Goal: Contribute content: Contribute content

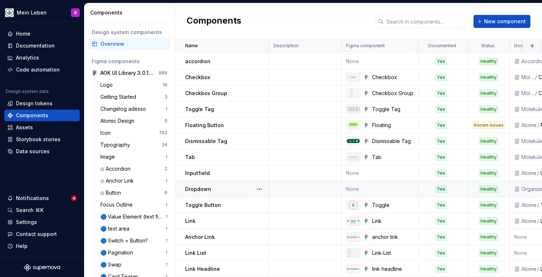
scroll to position [14, 0]
click at [25, 45] on div "Documentation" at bounding box center [35, 45] width 39 height 7
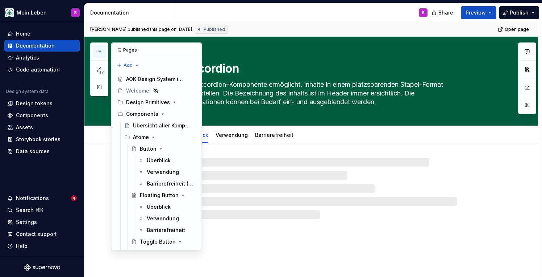
click at [100, 48] on button "button" at bounding box center [99, 51] width 13 height 13
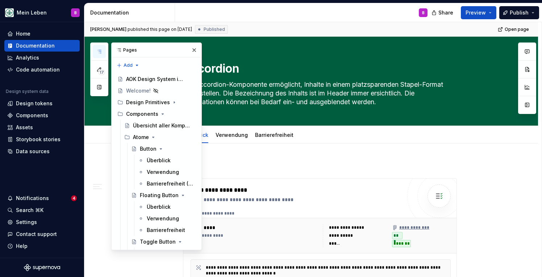
click at [98, 207] on div "17 Pages Add Accessibility guide for tree Page tree. Navigate the tree with the…" at bounding box center [146, 145] width 112 height 207
click at [98, 55] on button "button" at bounding box center [99, 51] width 13 height 13
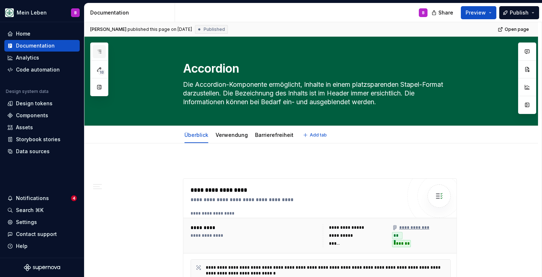
type textarea "*"
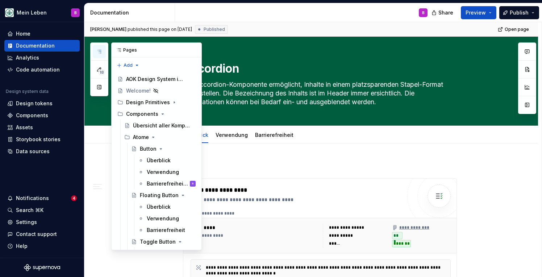
click at [97, 48] on button "button" at bounding box center [99, 51] width 13 height 13
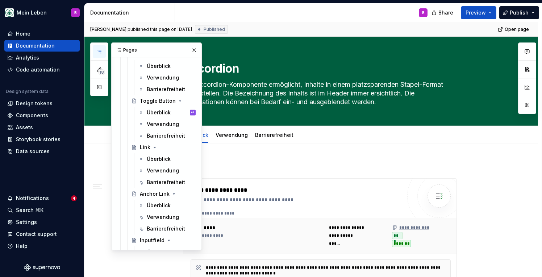
scroll to position [142, 0]
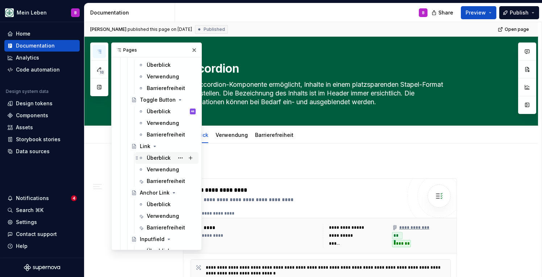
click at [147, 157] on div "Überblick" at bounding box center [159, 157] width 24 height 7
click at [150, 203] on div "Überblick" at bounding box center [159, 203] width 24 height 7
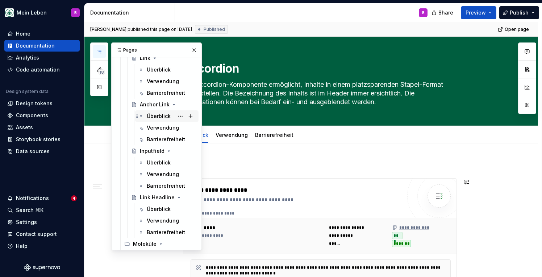
scroll to position [245, 0]
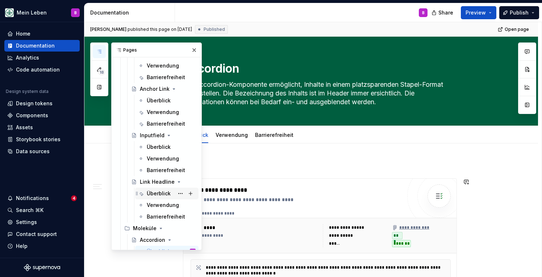
click at [153, 192] on div "Überblick" at bounding box center [159, 193] width 24 height 7
type textarea "*"
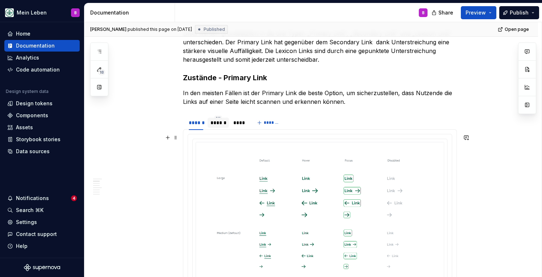
scroll to position [321, 0]
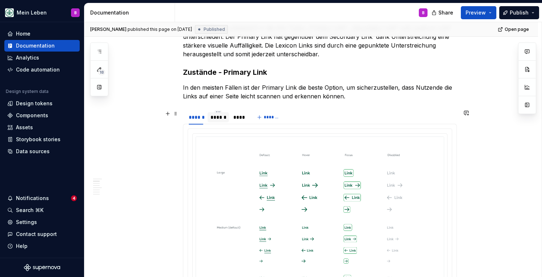
click at [218, 116] on div "******" at bounding box center [219, 116] width 16 height 7
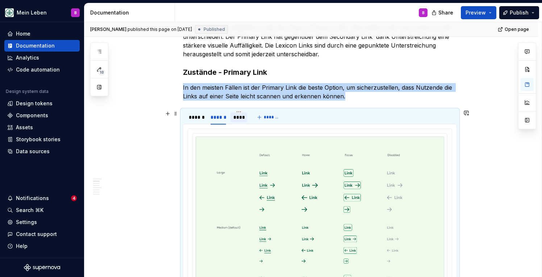
click at [237, 117] on div "****" at bounding box center [239, 116] width 12 height 7
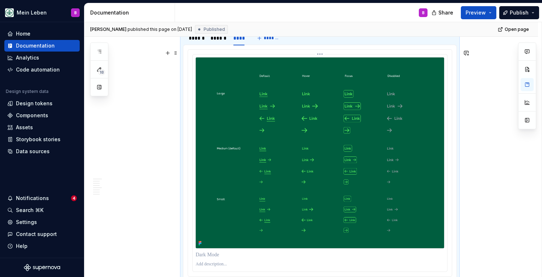
scroll to position [393, 0]
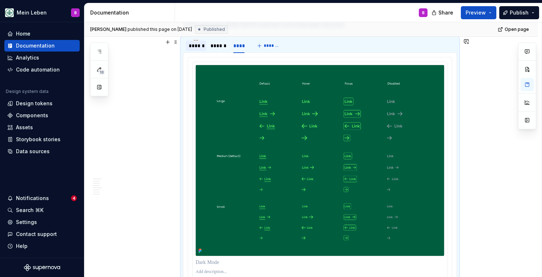
click at [200, 47] on div "******" at bounding box center [196, 45] width 15 height 7
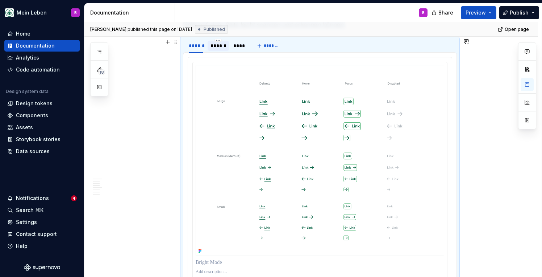
click at [223, 49] on div "******" at bounding box center [218, 46] width 21 height 10
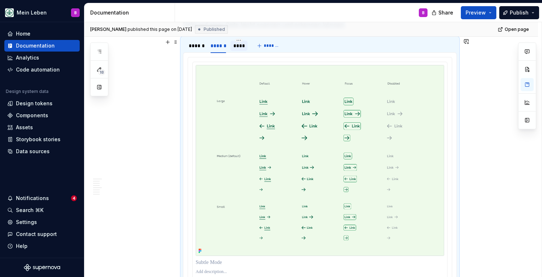
click at [239, 48] on div "****" at bounding box center [239, 45] width 12 height 7
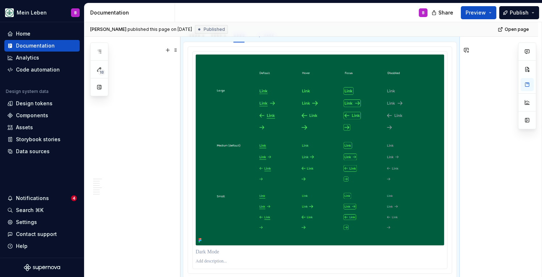
scroll to position [386, 0]
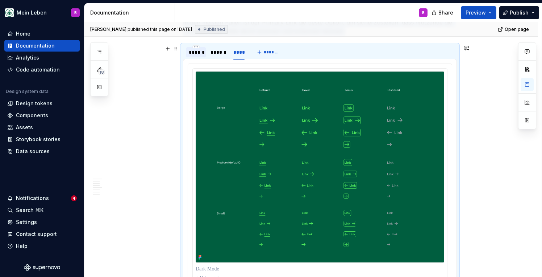
click at [197, 53] on div "******" at bounding box center [196, 52] width 15 height 7
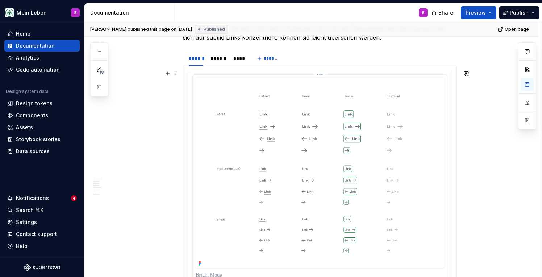
scroll to position [691, 0]
click at [222, 60] on div "******" at bounding box center [219, 57] width 16 height 7
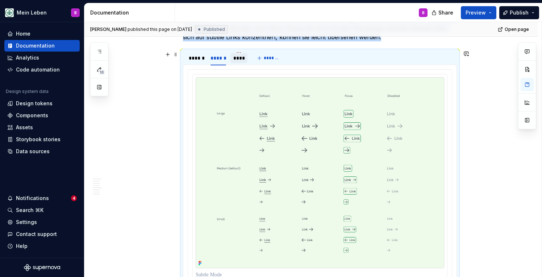
click at [237, 59] on div "****" at bounding box center [239, 57] width 12 height 7
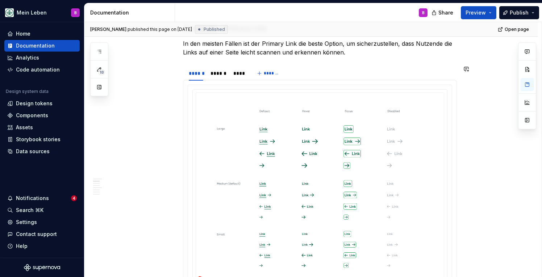
scroll to position [342, 0]
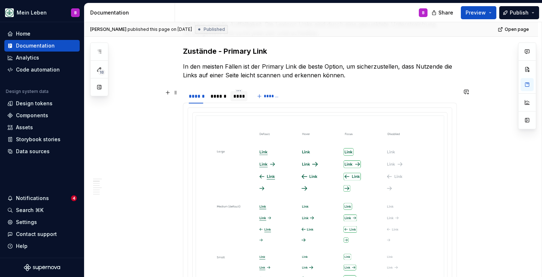
click at [242, 95] on div "****" at bounding box center [239, 95] width 12 height 7
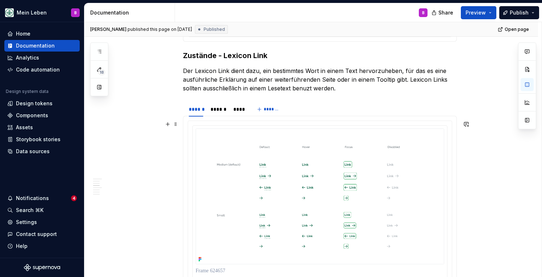
scroll to position [946, 0]
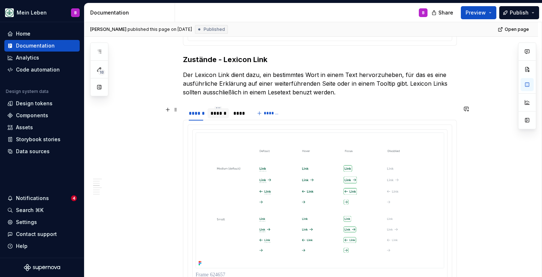
click at [224, 112] on div "******" at bounding box center [219, 112] width 16 height 7
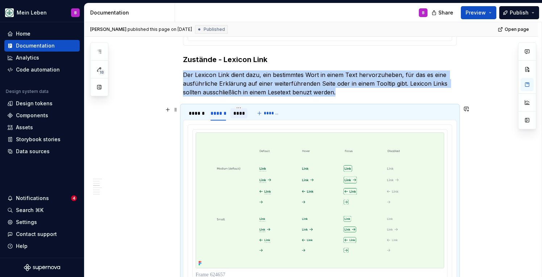
click at [237, 113] on div "****" at bounding box center [239, 112] width 12 height 7
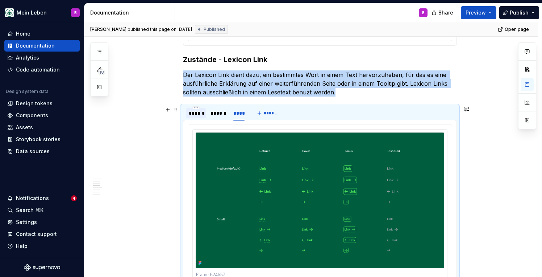
click at [199, 115] on div "******" at bounding box center [196, 112] width 15 height 7
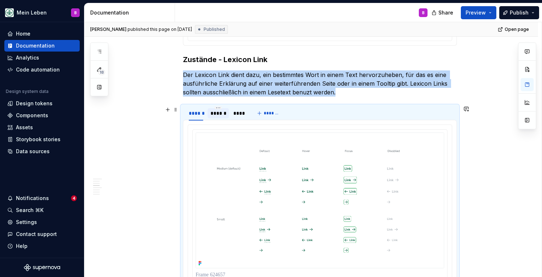
click at [216, 115] on div "******" at bounding box center [219, 112] width 16 height 7
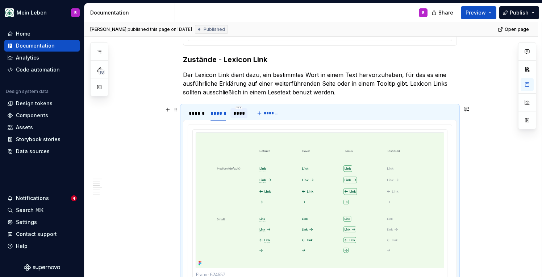
click at [239, 116] on div "****" at bounding box center [239, 112] width 12 height 7
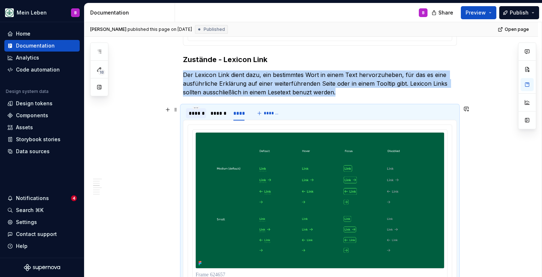
click at [198, 117] on div "******" at bounding box center [196, 113] width 20 height 10
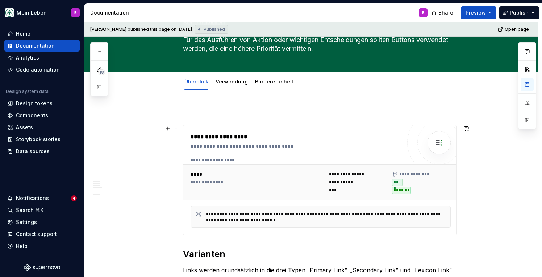
scroll to position [83, 0]
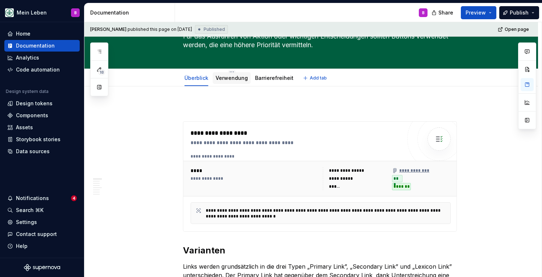
click at [226, 77] on link "Verwendung" at bounding box center [232, 78] width 32 height 6
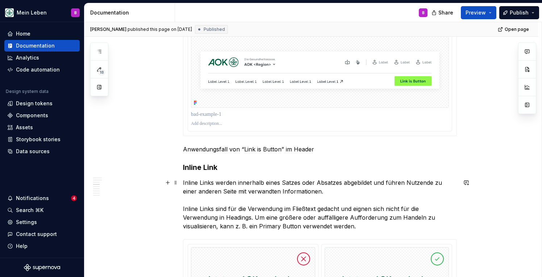
scroll to position [451, 0]
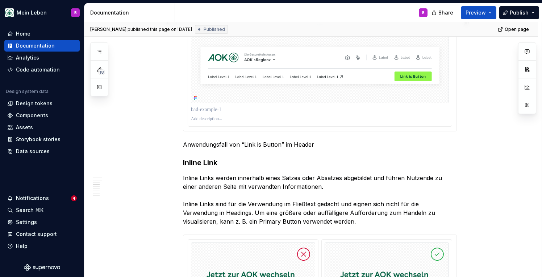
click at [323, 93] on img at bounding box center [320, 65] width 258 height 75
click at [325, 109] on p at bounding box center [320, 109] width 258 height 7
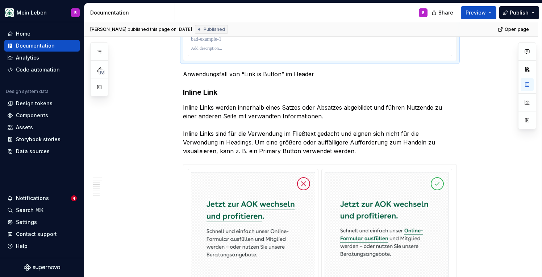
scroll to position [561, 0]
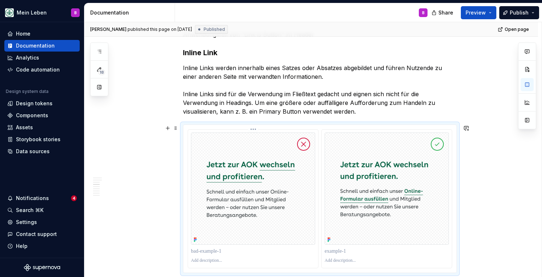
click at [256, 136] on img at bounding box center [253, 188] width 124 height 112
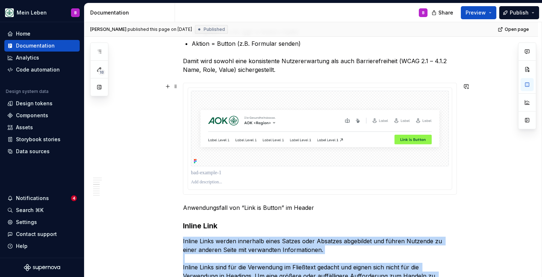
scroll to position [431, 0]
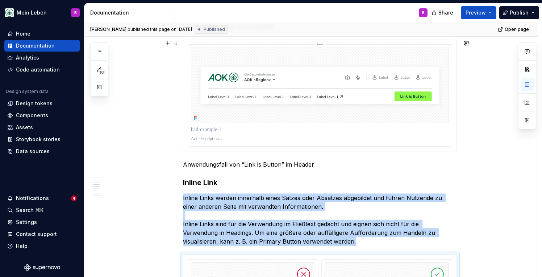
click at [263, 120] on img at bounding box center [320, 84] width 258 height 75
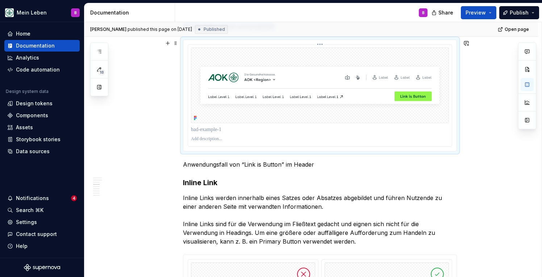
click at [263, 120] on img at bounding box center [320, 84] width 258 height 75
click at [297, 132] on p at bounding box center [320, 129] width 258 height 7
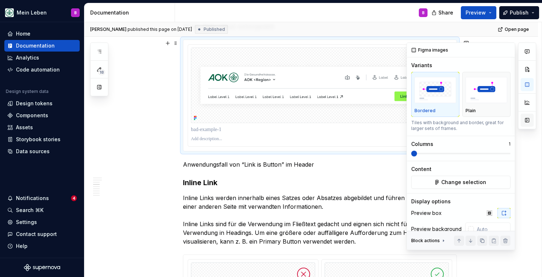
click at [529, 119] on button "button" at bounding box center [527, 119] width 13 height 13
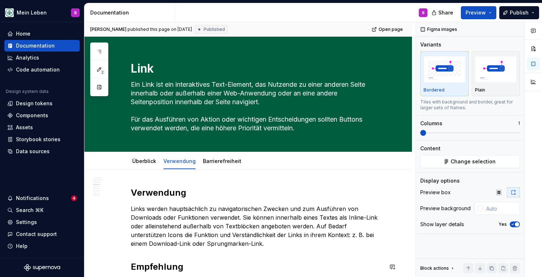
scroll to position [406, 0]
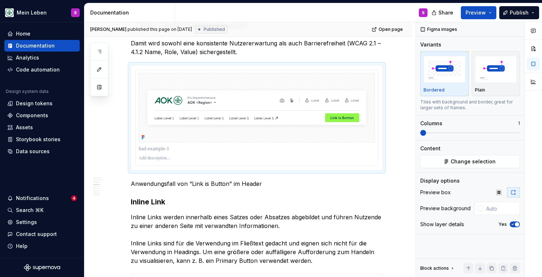
type textarea "*"
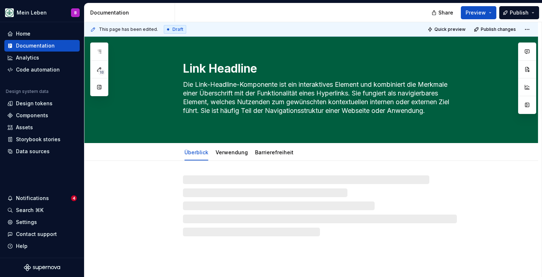
type textarea "*"
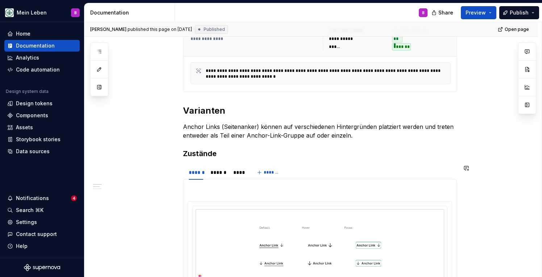
scroll to position [290, 0]
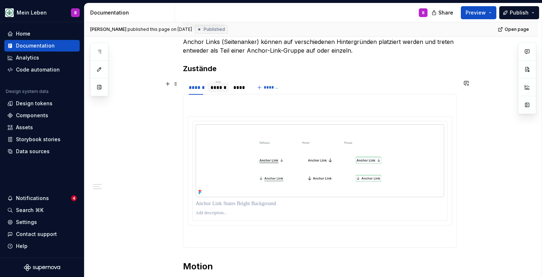
click at [221, 88] on div "******" at bounding box center [219, 87] width 16 height 7
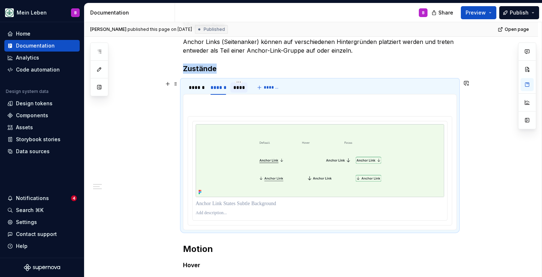
click at [242, 90] on div "****" at bounding box center [239, 87] width 12 height 7
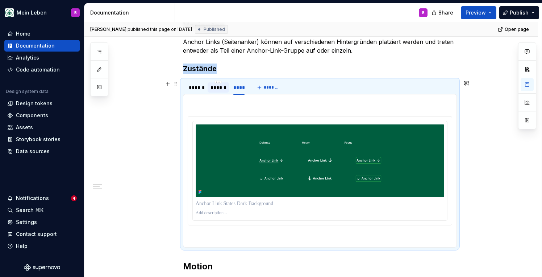
click at [226, 87] on div "******" at bounding box center [219, 87] width 16 height 7
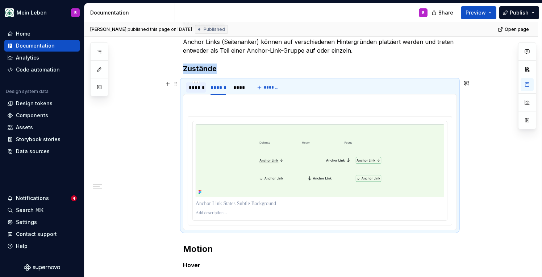
click at [203, 88] on div "******" at bounding box center [196, 87] width 15 height 7
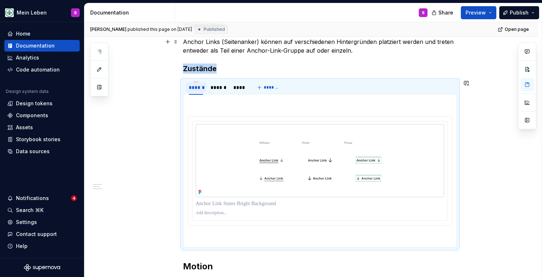
scroll to position [68, 0]
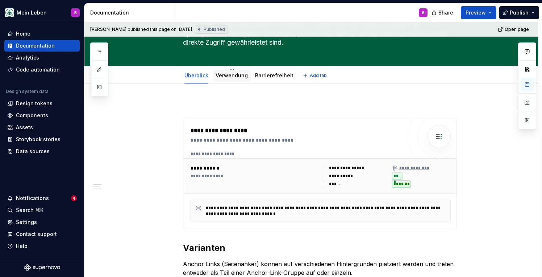
click at [232, 74] on link "Verwendung" at bounding box center [232, 75] width 32 height 6
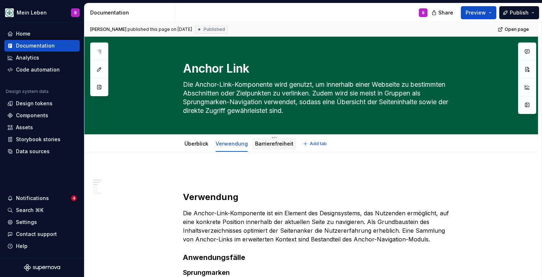
click at [264, 149] on div "Barrierefreiheit" at bounding box center [274, 144] width 44 height 12
click at [271, 147] on div "Barrierefreiheit" at bounding box center [274, 143] width 38 height 9
click at [276, 144] on link "Barrierefreiheit" at bounding box center [274, 143] width 38 height 6
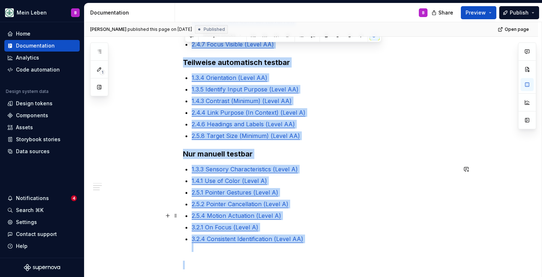
scroll to position [293, 0]
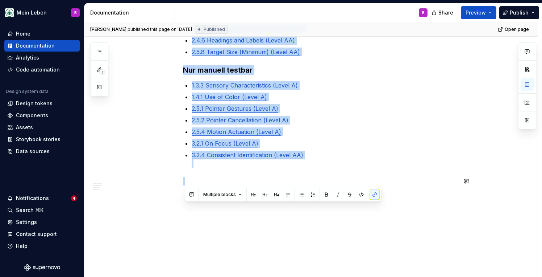
drag, startPoint x: 187, startPoint y: 191, endPoint x: 269, endPoint y: 198, distance: 81.8
click at [269, 197] on div "Barrierefreiheit s-Checklist: Automatisch testbar 1.4.11 Non-text Contrast (Lev…" at bounding box center [311, 68] width 454 height 418
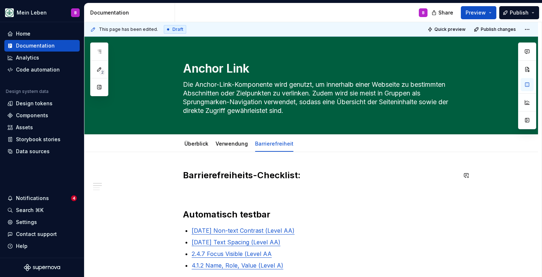
scroll to position [0, 0]
click at [520, 13] on span "Publish" at bounding box center [519, 12] width 19 height 7
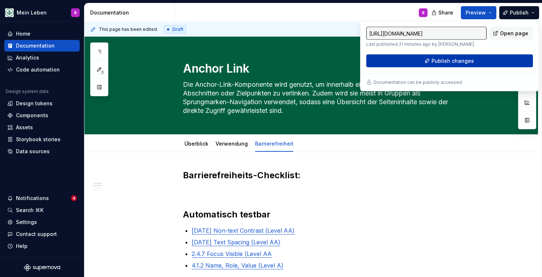
click at [462, 63] on span "Publish changes" at bounding box center [453, 60] width 42 height 7
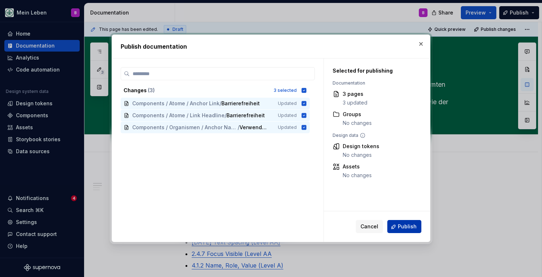
click at [400, 225] on span "Publish" at bounding box center [407, 226] width 19 height 7
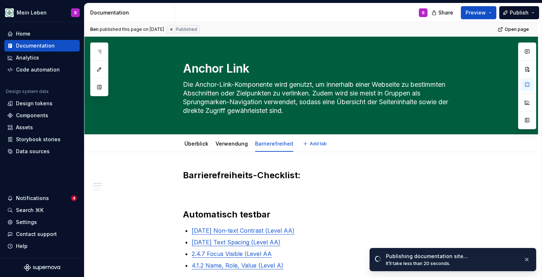
type textarea "*"
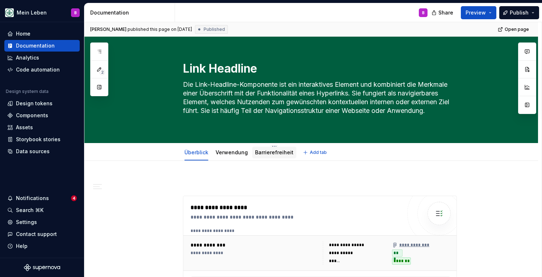
click at [273, 150] on link "Barrierefreiheit" at bounding box center [274, 152] width 38 height 6
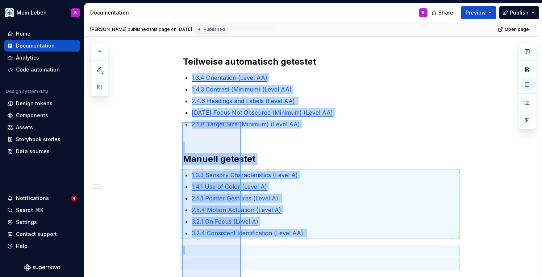
scroll to position [336, 0]
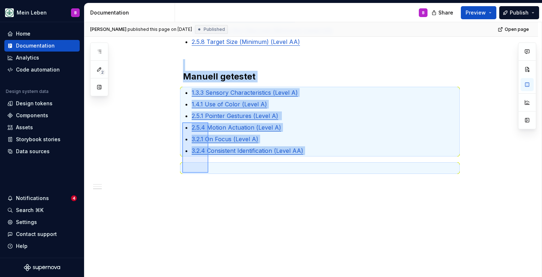
drag, startPoint x: 182, startPoint y: 185, endPoint x: 208, endPoint y: 172, distance: 28.9
click at [208, 172] on div "[PERSON_NAME] published this page on [DATE] Published Open page Link Headline D…" at bounding box center [313, 149] width 458 height 255
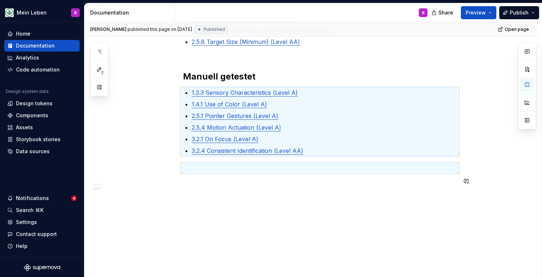
click at [257, 193] on div "@BEN bitte noch DEV Checklist ergänzen, aktuell nur auf Basis Design Ticket, DE…" at bounding box center [320, 18] width 274 height 352
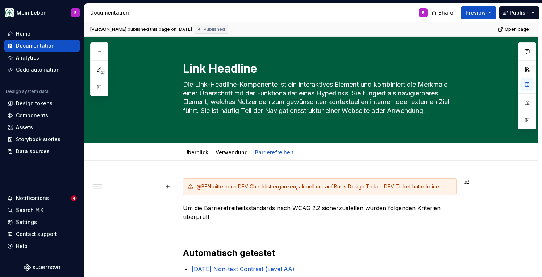
scroll to position [0, 0]
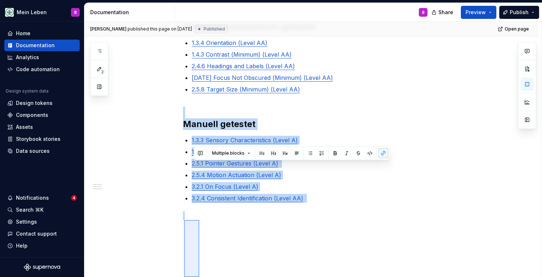
scroll to position [336, 0]
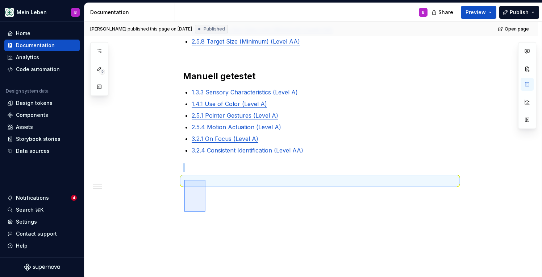
drag, startPoint x: 184, startPoint y: 248, endPoint x: 206, endPoint y: 211, distance: 42.7
click at [206, 211] on div "[PERSON_NAME] published this page on [DATE] Published Open page Link Headline D…" at bounding box center [313, 149] width 458 height 255
click at [341, 150] on p "3.2.4 Consistent Identification (Level AA)" at bounding box center [324, 150] width 265 height 9
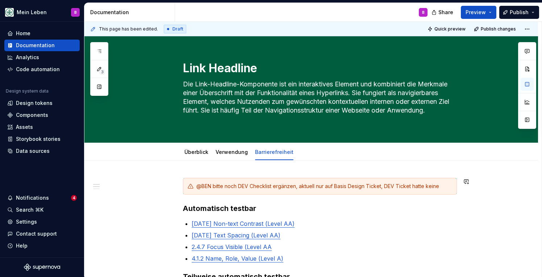
scroll to position [0, 0]
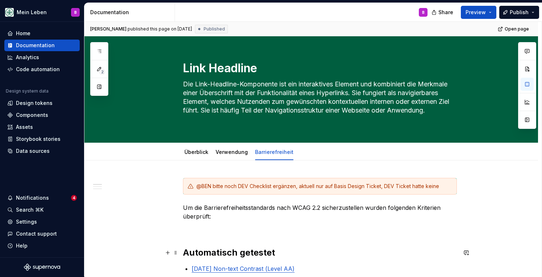
click at [186, 252] on strong "Automatisch getestet" at bounding box center [229, 252] width 92 height 11
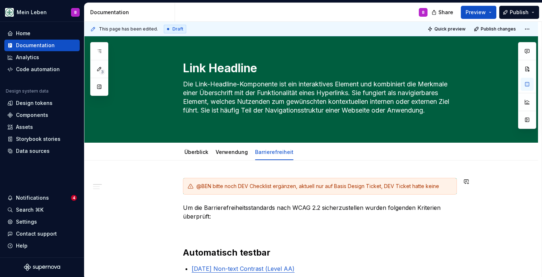
click at [450, 191] on div "@BEN bitte noch DEV Checklist ergänzen, aktuell nur auf Basis Design Ticket, DE…" at bounding box center [320, 186] width 274 height 17
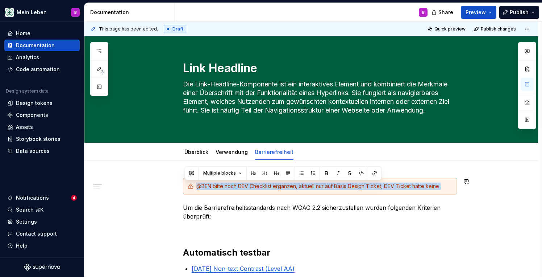
drag, startPoint x: 447, startPoint y: 181, endPoint x: 408, endPoint y: 196, distance: 42.6
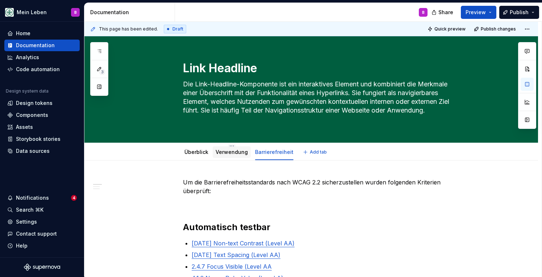
click at [231, 155] on div "Verwendung" at bounding box center [232, 151] width 32 height 7
click at [201, 156] on div "Überblick" at bounding box center [197, 152] width 24 height 9
click at [200, 152] on link "Überblick" at bounding box center [197, 152] width 24 height 6
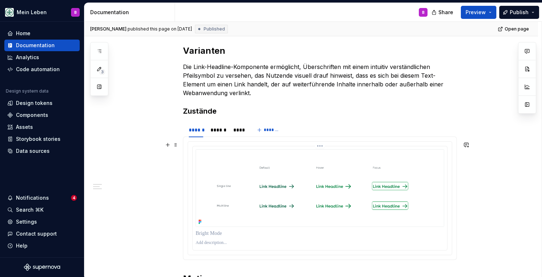
scroll to position [350, 0]
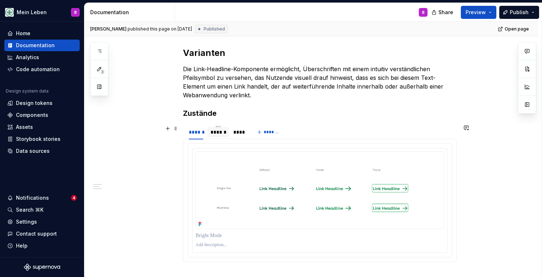
click at [226, 135] on div "******" at bounding box center [219, 131] width 16 height 7
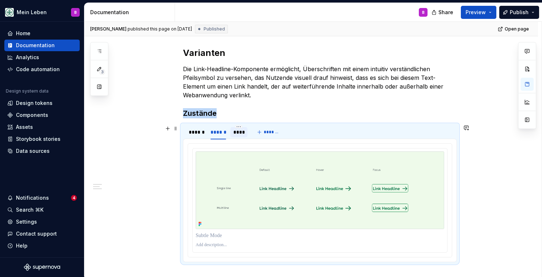
click at [238, 132] on div "****" at bounding box center [239, 131] width 12 height 7
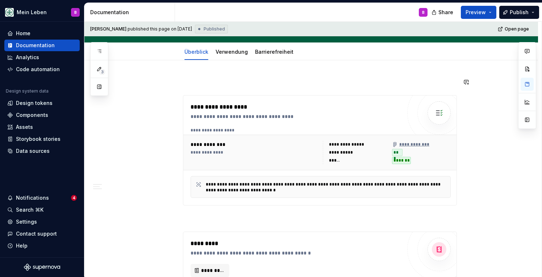
scroll to position [42, 0]
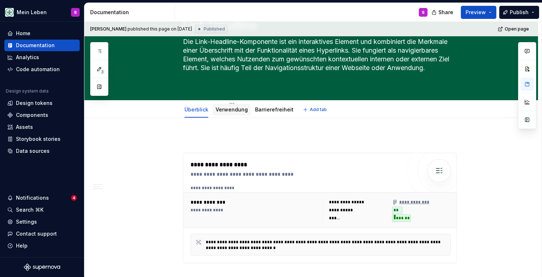
click at [239, 111] on link "Verwendung" at bounding box center [232, 109] width 32 height 6
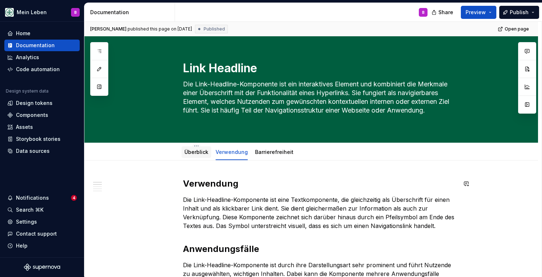
click at [202, 155] on div "Überblick" at bounding box center [197, 151] width 24 height 7
click at [208, 155] on div "Überblick" at bounding box center [197, 151] width 24 height 7
click at [199, 154] on link "Überblick" at bounding box center [197, 152] width 24 height 6
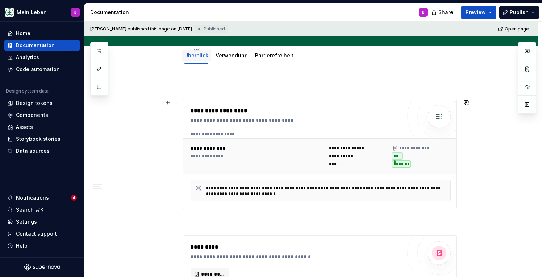
scroll to position [61, 0]
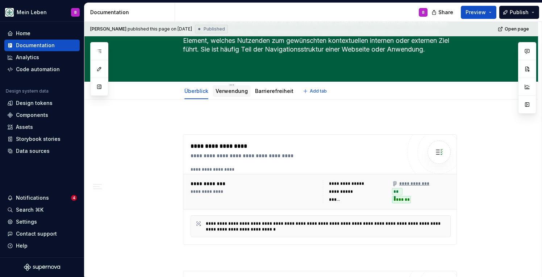
click at [227, 91] on link "Verwendung" at bounding box center [232, 91] width 32 height 6
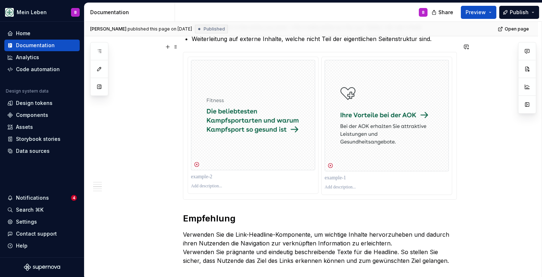
scroll to position [287, 0]
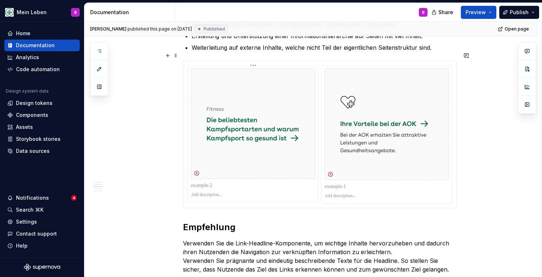
click at [264, 153] on img at bounding box center [253, 124] width 124 height 110
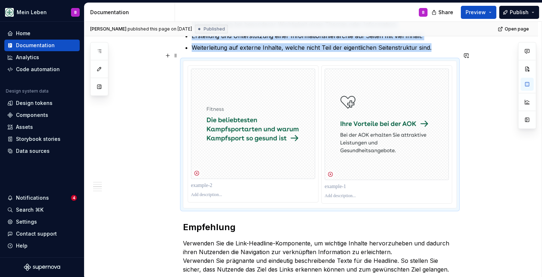
click at [274, 195] on div at bounding box center [320, 134] width 265 height 138
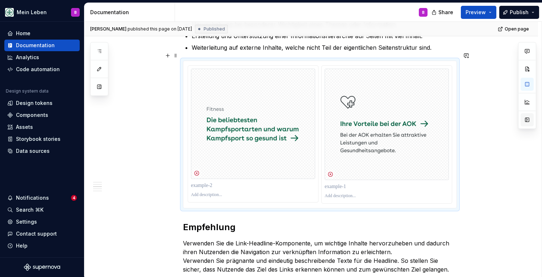
click at [524, 117] on button "button" at bounding box center [527, 119] width 13 height 13
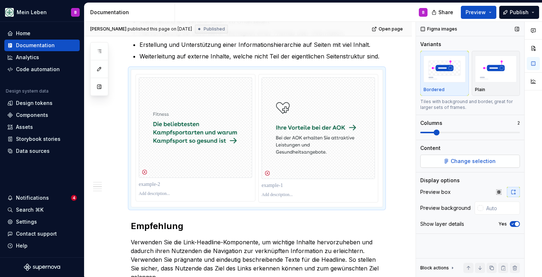
click at [439, 164] on button "Change selection" at bounding box center [471, 160] width 100 height 13
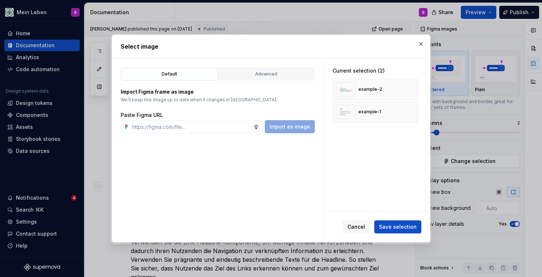
type textarea "*"
click at [413, 90] on button "button" at bounding box center [410, 89] width 10 height 10
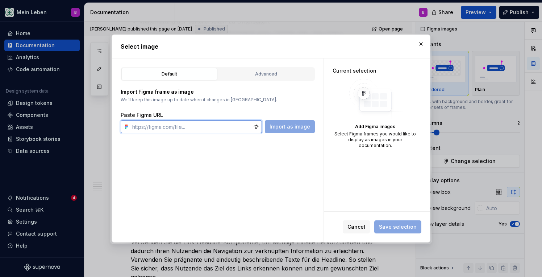
click at [184, 128] on input "text" at bounding box center [191, 126] width 124 height 13
paste input "[URL][DOMAIN_NAME]"
type input "[URL][DOMAIN_NAME]"
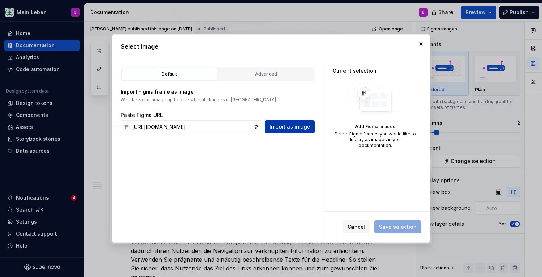
click at [299, 127] on span "Import as image" at bounding box center [290, 126] width 41 height 7
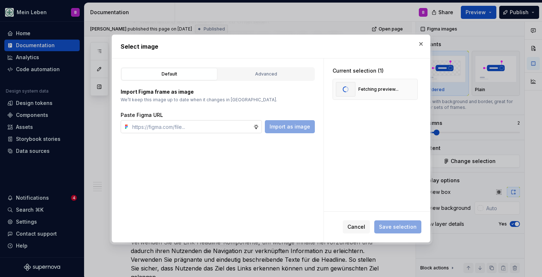
click at [211, 128] on input "text" at bounding box center [191, 126] width 124 height 13
paste input "[URL][DOMAIN_NAME]"
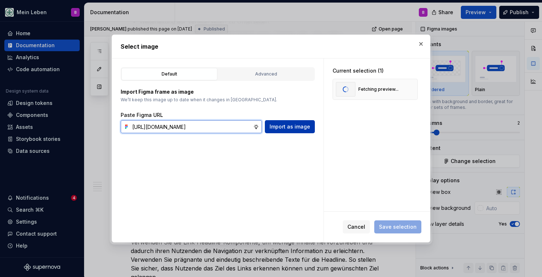
type input "[URL][DOMAIN_NAME]"
click at [288, 129] on span "Import as image" at bounding box center [290, 126] width 41 height 7
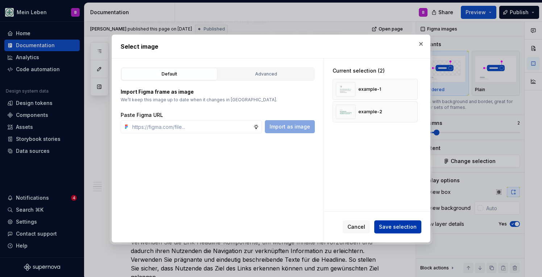
click at [409, 230] on span "Save selection" at bounding box center [398, 226] width 38 height 7
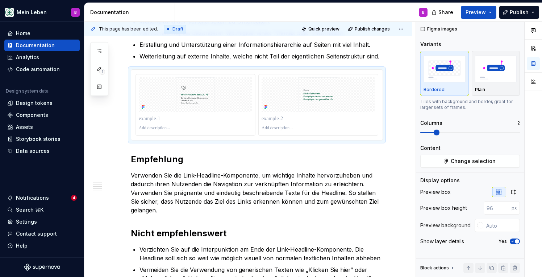
type textarea "*"
click at [513, 194] on icon "button" at bounding box center [514, 192] width 6 height 6
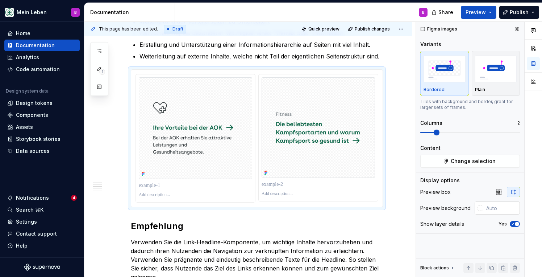
click at [492, 210] on input "text" at bounding box center [502, 207] width 37 height 13
type input "#FFFFFF"
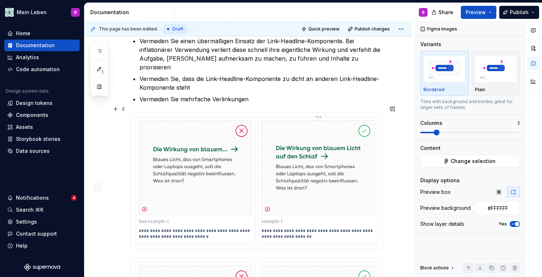
scroll to position [620, 0]
click at [326, 203] on img at bounding box center [318, 167] width 113 height 95
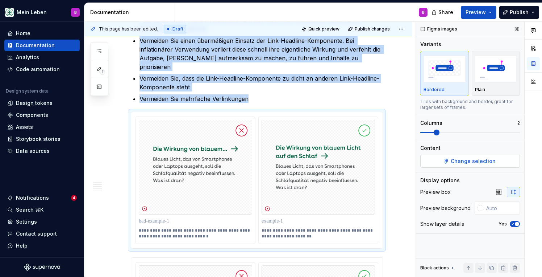
click at [431, 163] on button "Change selection" at bounding box center [471, 160] width 100 height 13
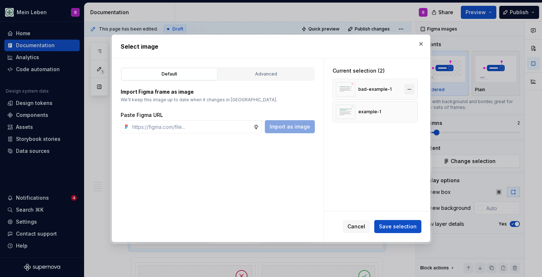
click at [411, 90] on button "button" at bounding box center [410, 89] width 10 height 10
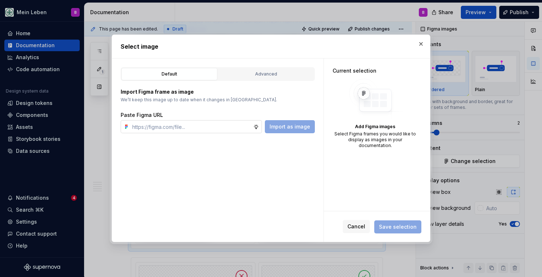
click at [205, 127] on input "text" at bounding box center [191, 126] width 124 height 13
paste input "[URL][DOMAIN_NAME]"
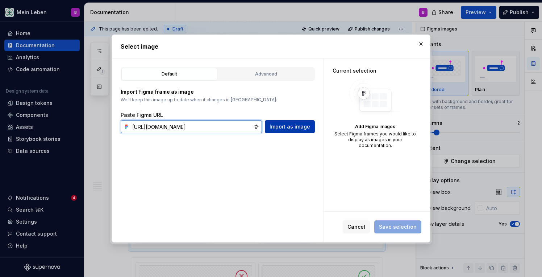
type input "[URL][DOMAIN_NAME]"
click at [299, 125] on span "Import as image" at bounding box center [290, 126] width 41 height 7
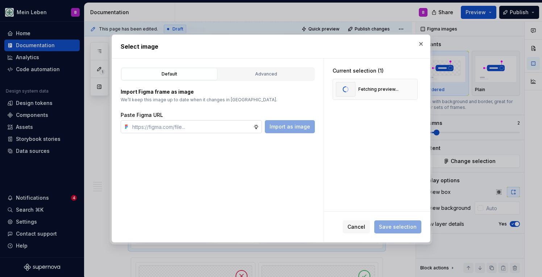
click at [224, 131] on input "text" at bounding box center [191, 126] width 124 height 13
paste input "[URL][DOMAIN_NAME]"
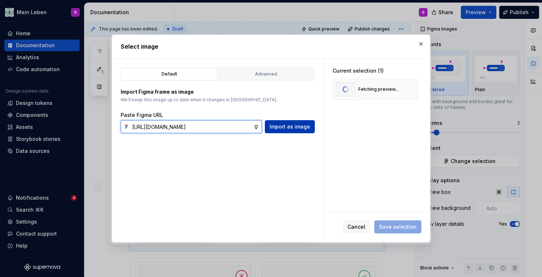
type input "[URL][DOMAIN_NAME]"
click at [278, 129] on span "Import as image" at bounding box center [290, 126] width 41 height 7
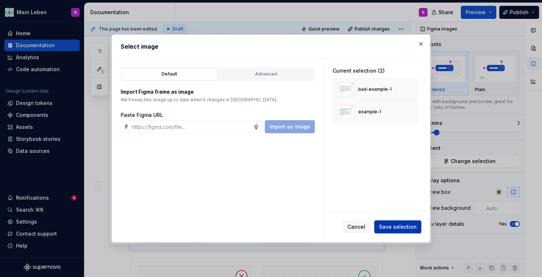
click at [400, 230] on button "Save selection" at bounding box center [398, 226] width 47 height 13
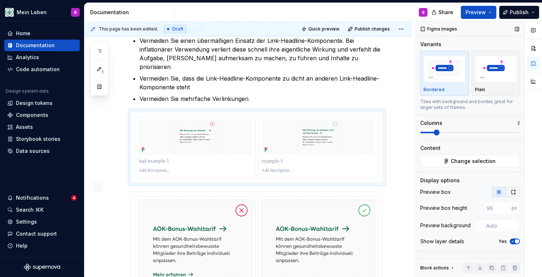
click at [517, 192] on button "button" at bounding box center [513, 192] width 13 height 10
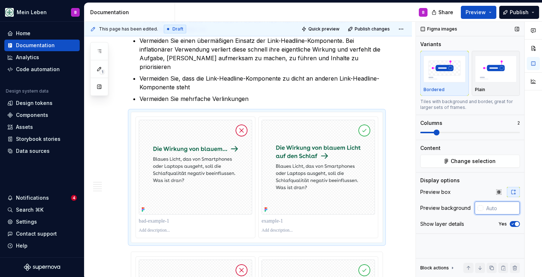
click at [493, 210] on input "text" at bounding box center [502, 207] width 37 height 13
type input "#FFFFFF"
click at [408, 230] on div "Verwendung Die Link-Headline-Komponente ist eine Textkomponente, die gleichzeit…" at bounding box center [248, 135] width 328 height 1191
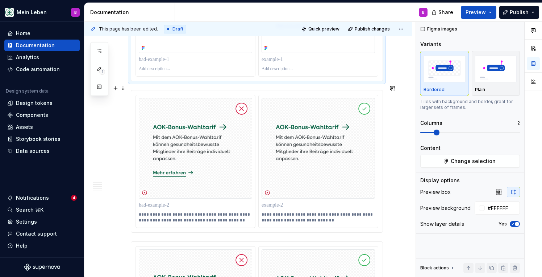
scroll to position [784, 0]
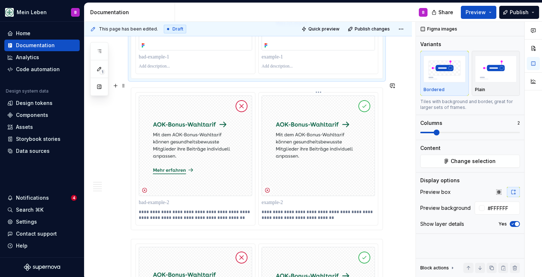
type textarea "*"
click at [258, 190] on div "**********" at bounding box center [257, 158] width 243 height 133
click at [488, 160] on span "Change selection" at bounding box center [473, 160] width 45 height 7
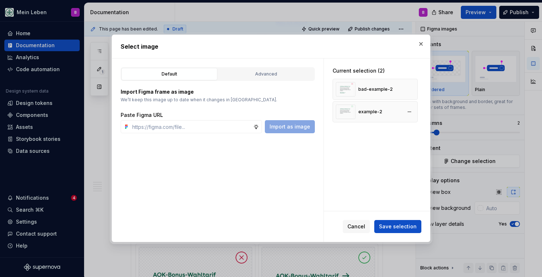
type textarea "*"
click at [415, 88] on button "button" at bounding box center [410, 89] width 10 height 10
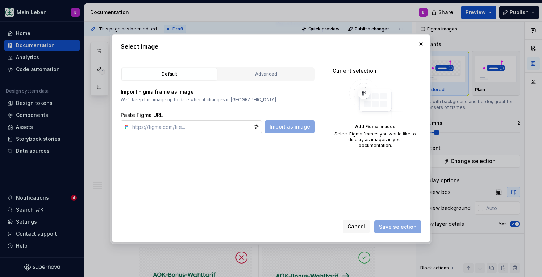
click at [183, 132] on input "text" at bounding box center [191, 126] width 124 height 13
paste input "[URL][DOMAIN_NAME]"
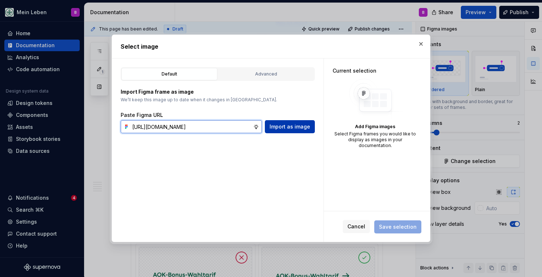
type input "[URL][DOMAIN_NAME]"
click at [287, 128] on span "Import as image" at bounding box center [290, 126] width 41 height 7
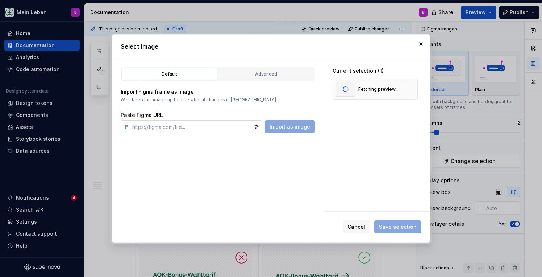
click at [227, 127] on input "text" at bounding box center [191, 126] width 124 height 13
paste input "[URL][DOMAIN_NAME]"
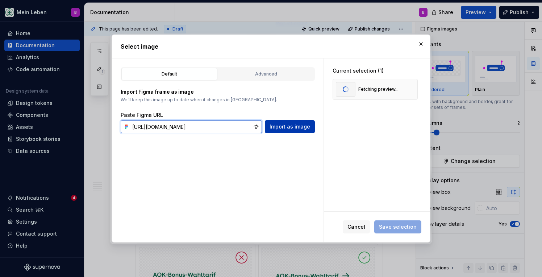
type input "[URL][DOMAIN_NAME]"
click at [297, 124] on span "Import as image" at bounding box center [290, 126] width 41 height 7
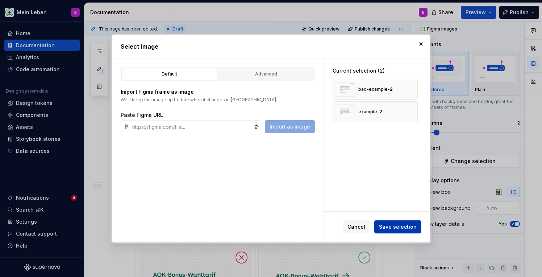
click at [405, 228] on span "Save selection" at bounding box center [398, 226] width 38 height 7
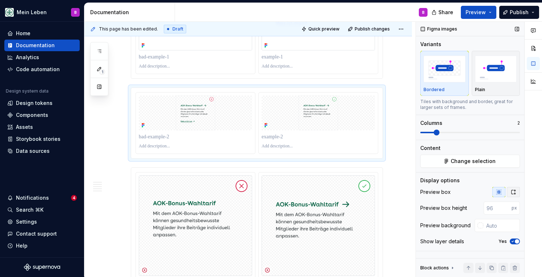
click at [514, 195] on button "button" at bounding box center [513, 192] width 13 height 10
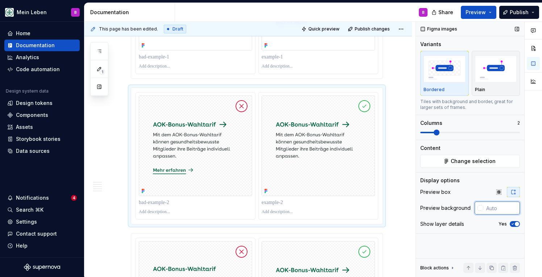
click at [491, 207] on input "text" at bounding box center [502, 207] width 37 height 13
type input "#FFFFFF"
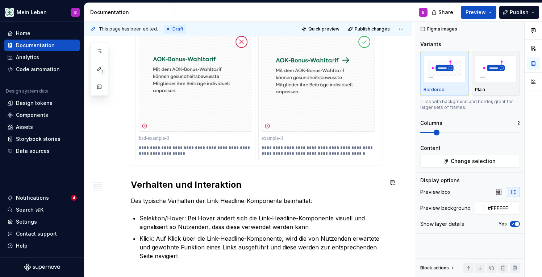
scroll to position [986, 0]
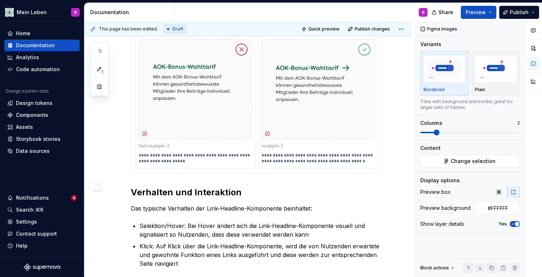
click at [198, 142] on p at bounding box center [195, 145] width 113 height 7
click at [202, 126] on img at bounding box center [195, 89] width 113 height 100
click at [464, 163] on span "Change selection" at bounding box center [473, 160] width 45 height 7
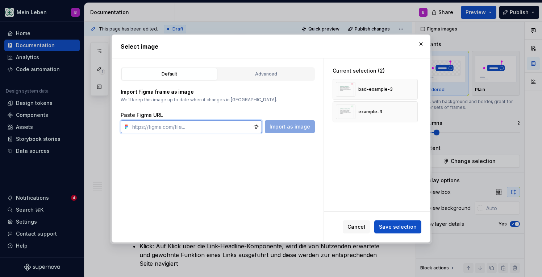
paste input "AOK-Bonus-Wahltarif Mit dem AOK-Bonus-Wahltarif können gesundheitsbewusste Mitg…"
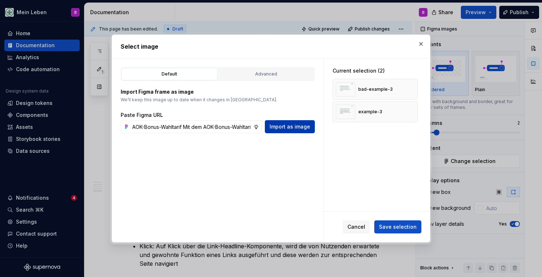
click at [295, 127] on span "Import as image" at bounding box center [290, 126] width 41 height 7
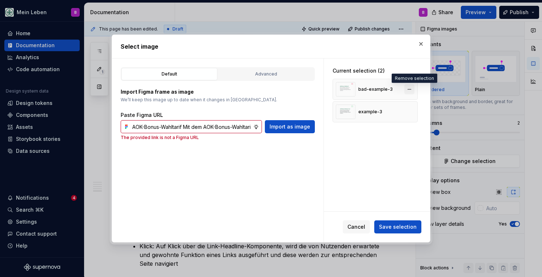
click at [412, 88] on button "button" at bounding box center [410, 89] width 10 height 10
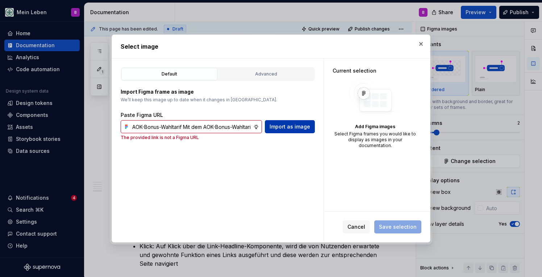
click at [278, 128] on span "Import as image" at bounding box center [290, 126] width 41 height 7
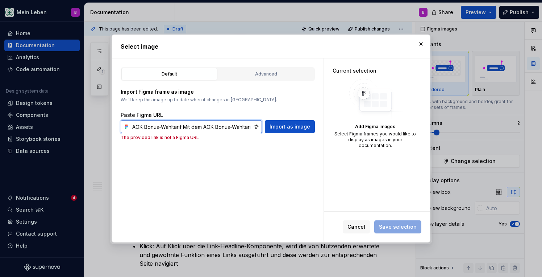
paste input "[URL][DOMAIN_NAME]"
type input "[URL][DOMAIN_NAME]"
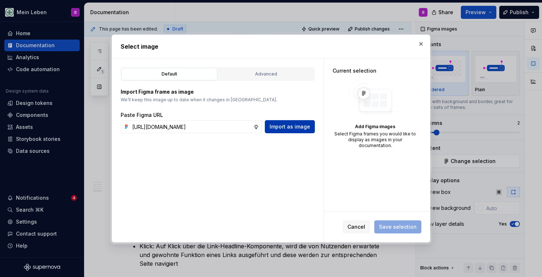
click at [286, 124] on span "Import as image" at bounding box center [290, 126] width 41 height 7
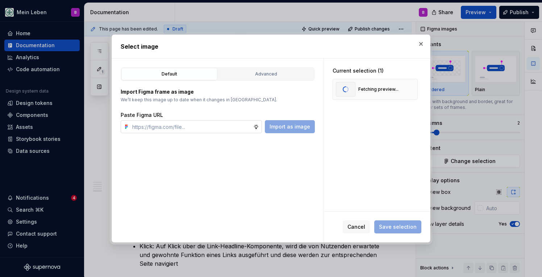
click at [216, 128] on input "text" at bounding box center [191, 126] width 124 height 13
paste input "[URL][DOMAIN_NAME]"
type input "[URL][DOMAIN_NAME]"
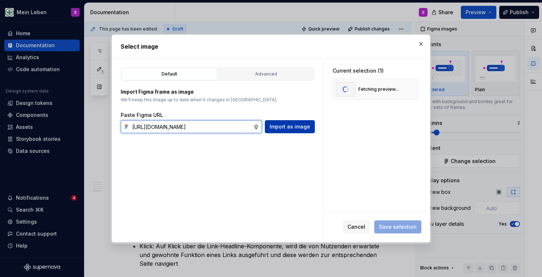
type textarea "*"
type input "[URL][DOMAIN_NAME]"
click at [293, 127] on span "Import as image" at bounding box center [290, 126] width 41 height 7
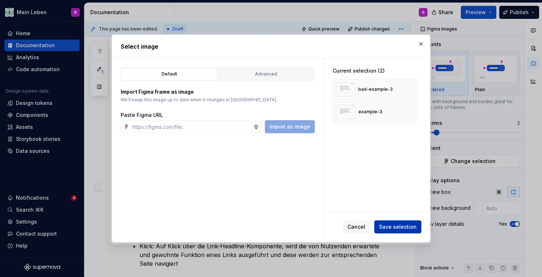
click at [408, 225] on span "Save selection" at bounding box center [398, 226] width 38 height 7
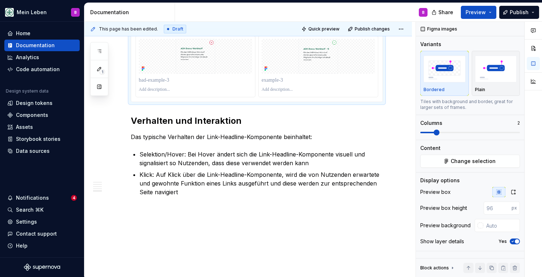
scroll to position [931, 0]
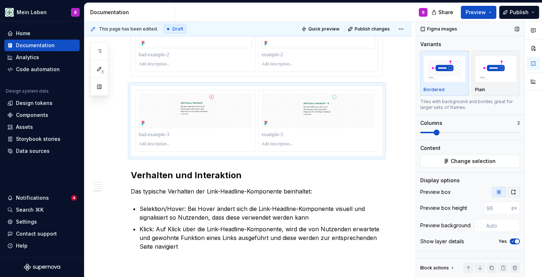
click at [513, 195] on button "button" at bounding box center [513, 192] width 13 height 10
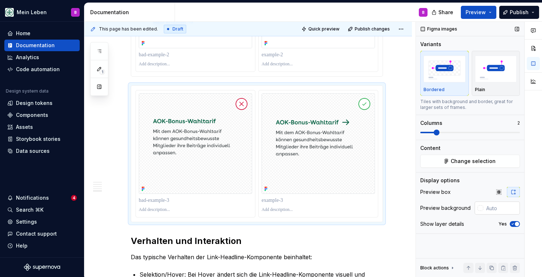
click at [508, 208] on input "text" at bounding box center [502, 207] width 37 height 13
type input "ffffff"
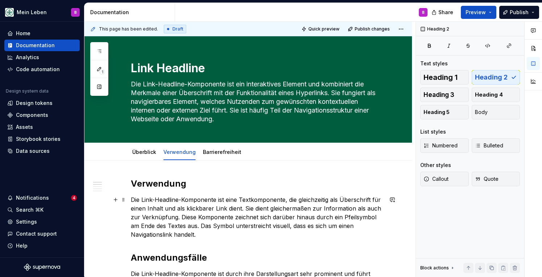
scroll to position [0, 0]
click at [510, 10] on button "Publish" at bounding box center [520, 12] width 40 height 13
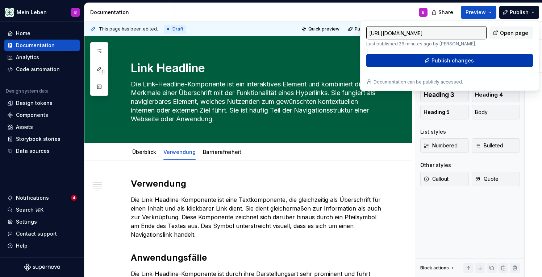
click at [453, 63] on span "Publish changes" at bounding box center [453, 60] width 42 height 7
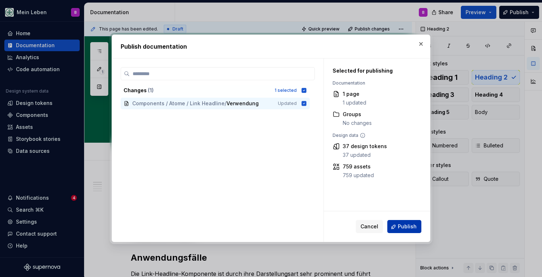
click at [408, 226] on span "Publish" at bounding box center [407, 226] width 19 height 7
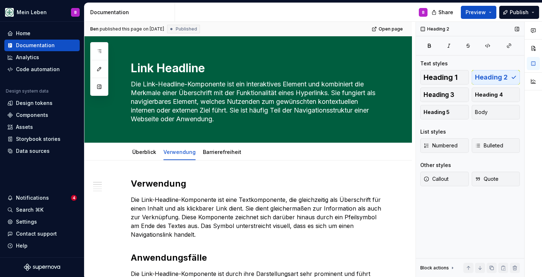
type textarea "*"
